Goal: Transaction & Acquisition: Register for event/course

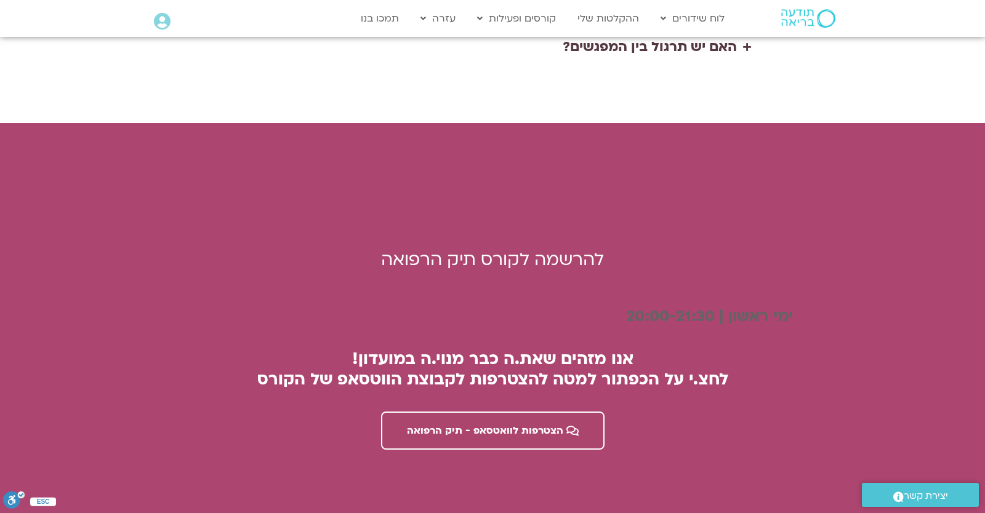
scroll to position [3044, 0]
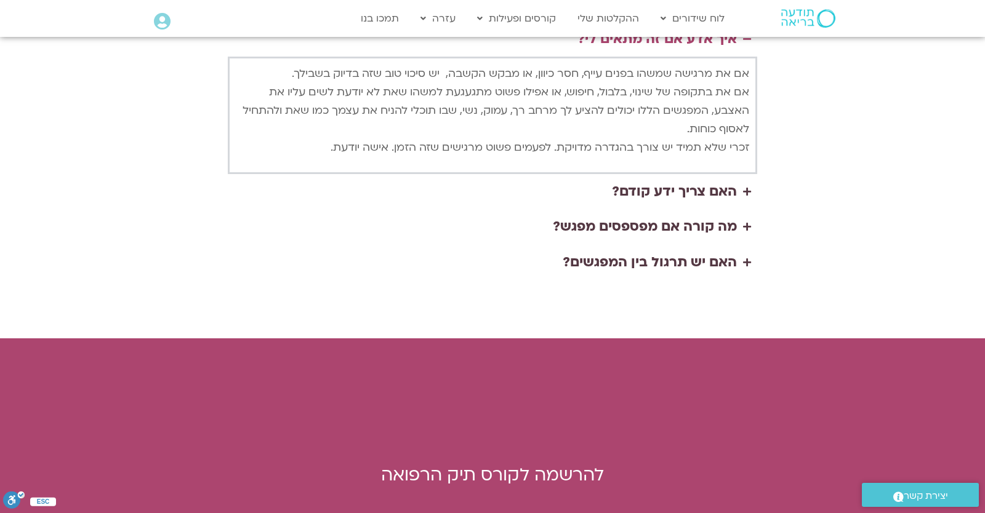
click at [167, 17] on div "Main Menu אזור אישי הזמנות התנתקות פרטי המורה הוספת אירוע" at bounding box center [205, 22] width 103 height 19
click at [166, 17] on icon at bounding box center [162, 21] width 17 height 17
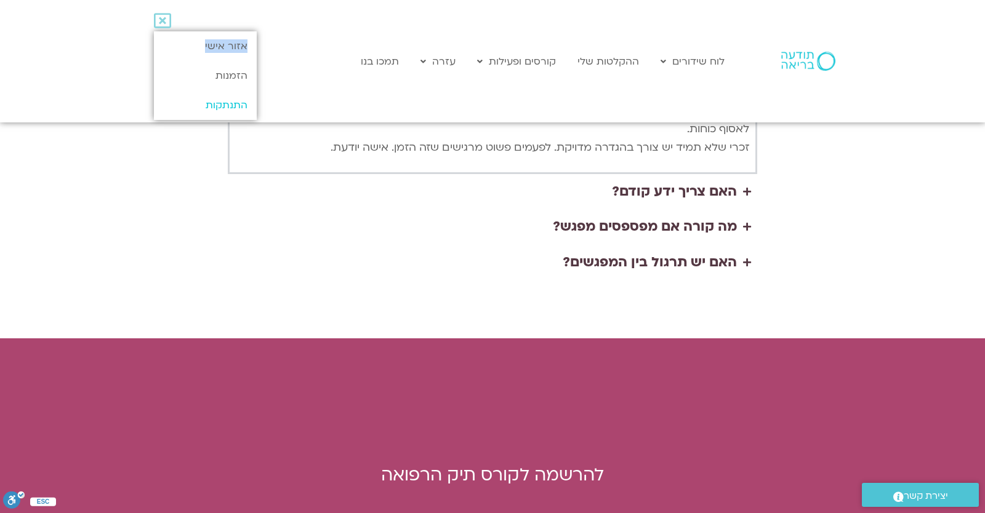
click at [193, 100] on link "התנתקות" at bounding box center [205, 105] width 103 height 30
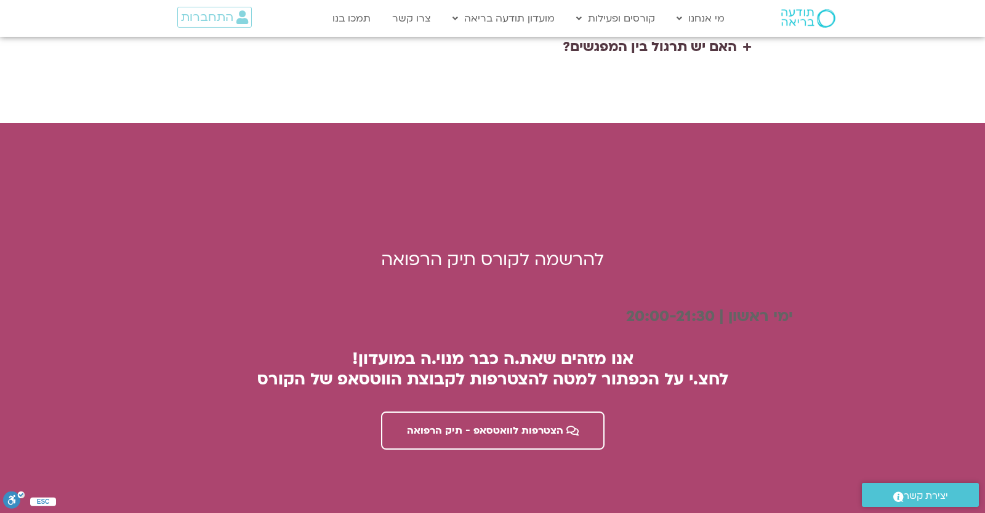
scroll to position [3152, 0]
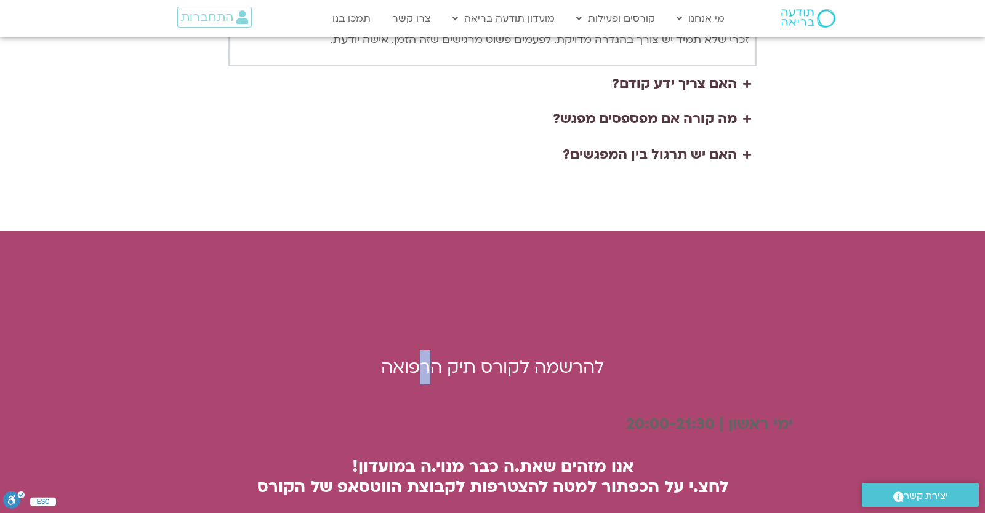
click at [364, 268] on div "להרשמה לקורס תיק הרפואה ימי ראשון | 20:00-21:3 0 אנו מזהים שאת.ה כבר מנוי.ה במו…" at bounding box center [493, 461] width 612 height 387
drag, startPoint x: 500, startPoint y: 185, endPoint x: 521, endPoint y: 194, distance: 22.1
click at [502, 268] on div "להרשמה לקורס תיק הרפואה ימי ראשון | 20:00-21:3 0 אנו מזהים שאת.ה כבר מנוי.ה במו…" at bounding box center [493, 461] width 612 height 387
